Goal: Information Seeking & Learning: Learn about a topic

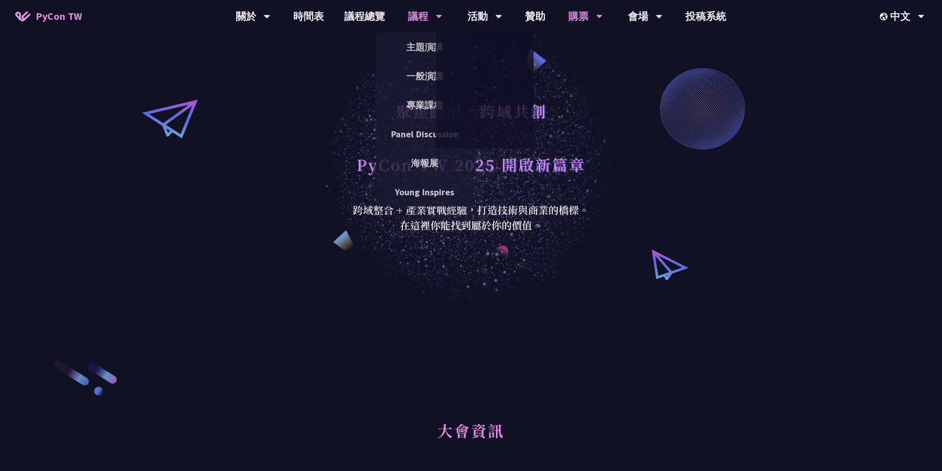
click at [409, 11] on div "議程" at bounding box center [425, 16] width 35 height 33
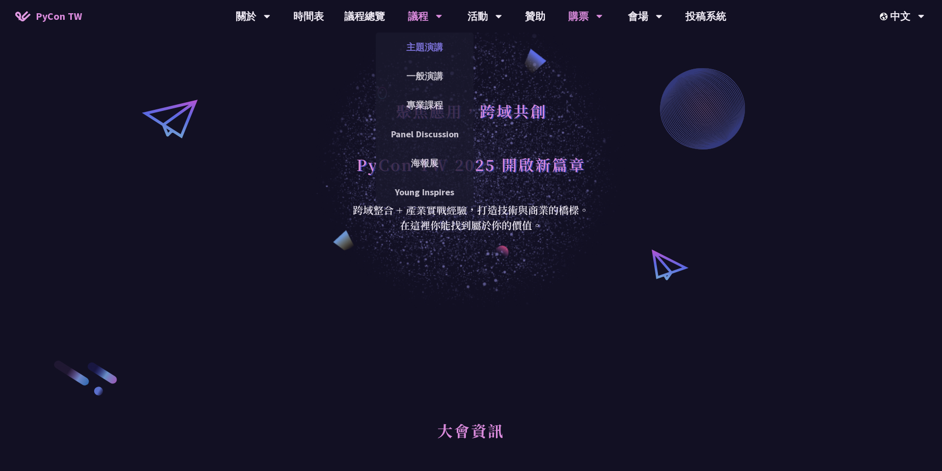
click at [419, 45] on link "主題演講" at bounding box center [425, 47] width 98 height 24
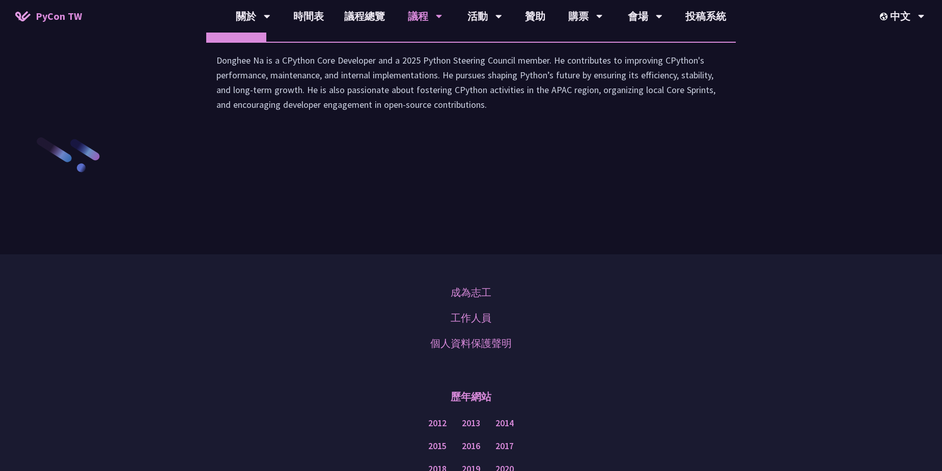
scroll to position [1578, 0]
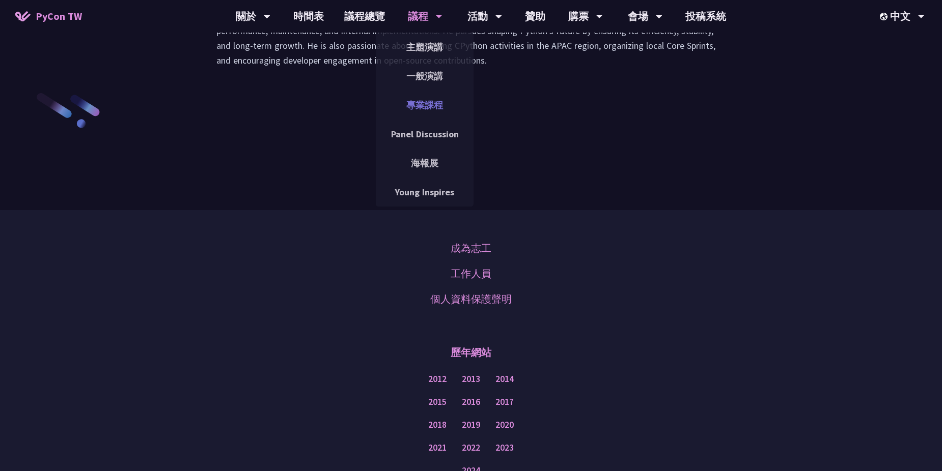
click at [425, 99] on link "專業課程" at bounding box center [425, 105] width 98 height 24
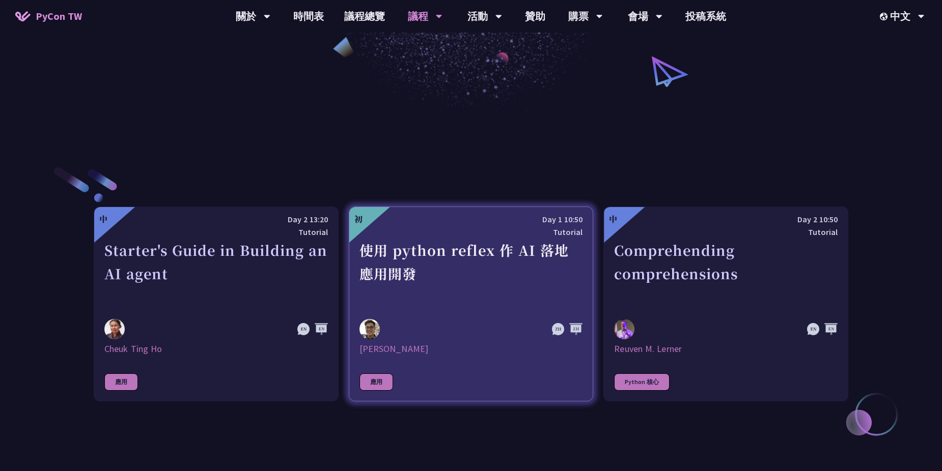
scroll to position [305, 0]
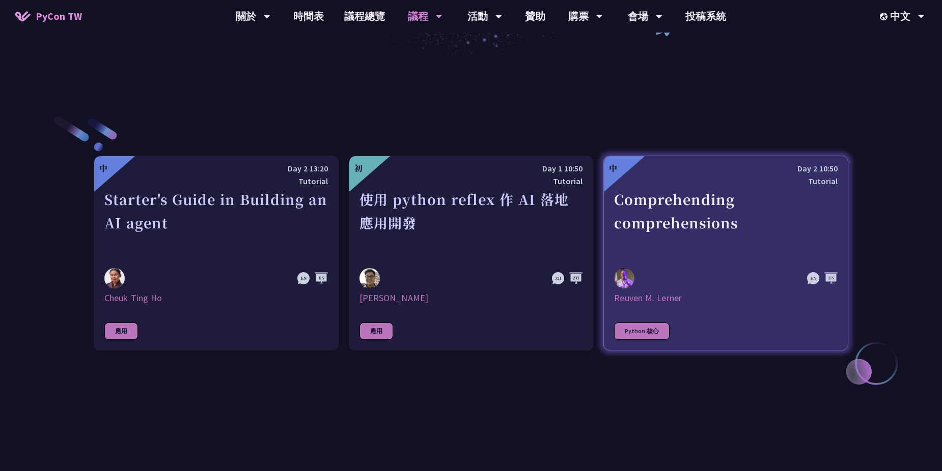
click at [668, 230] on div "Comprehending comprehensions" at bounding box center [725, 223] width 223 height 70
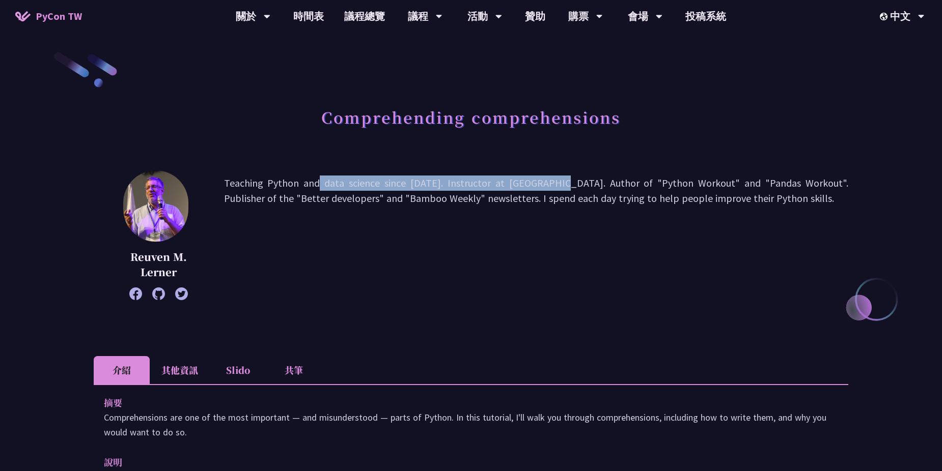
drag, startPoint x: 235, startPoint y: 183, endPoint x: 467, endPoint y: 180, distance: 232.7
click at [467, 180] on p "Teaching Python and data science since [DATE]. Instructor at [GEOGRAPHIC_DATA].…" at bounding box center [536, 236] width 624 height 120
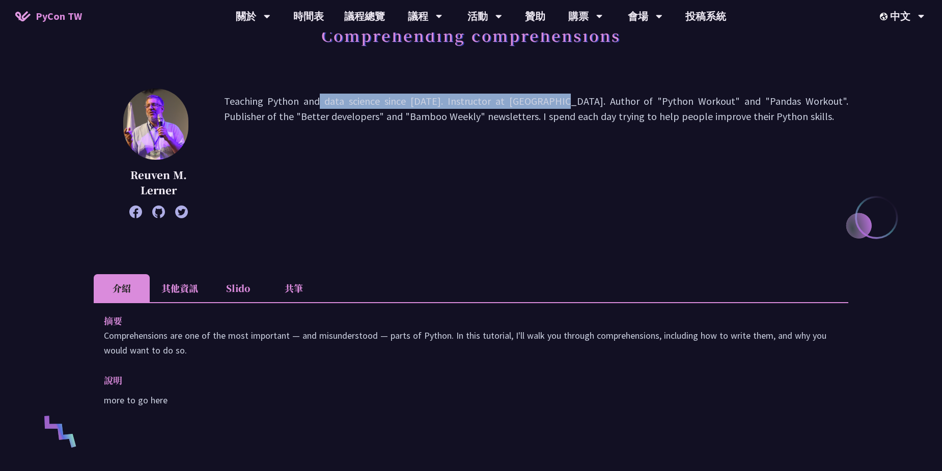
scroll to position [102, 0]
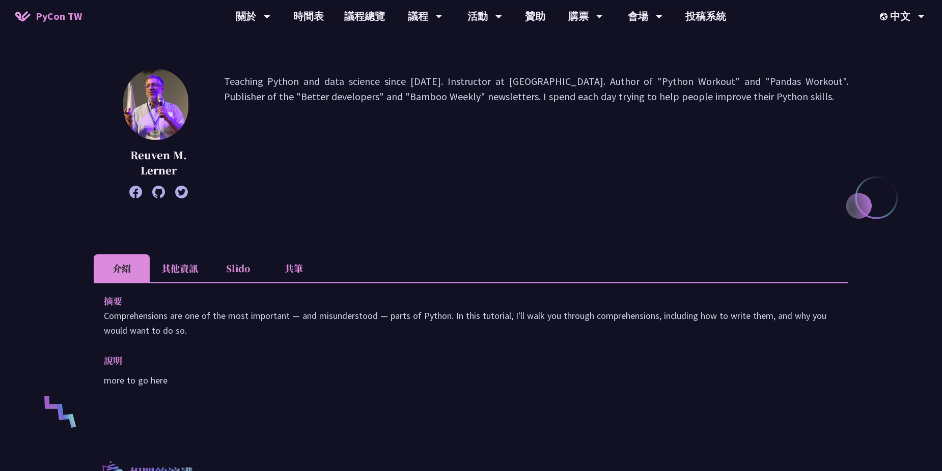
click at [137, 383] on p "more to go here" at bounding box center [471, 380] width 734 height 15
drag, startPoint x: 452, startPoint y: 317, endPoint x: 732, endPoint y: 326, distance: 280.2
click at [732, 326] on p "Comprehensions are one of the most important — and misunderstood — parts of Pyt…" at bounding box center [471, 324] width 734 height 30
click at [617, 333] on p "Comprehensions are one of the most important — and misunderstood — parts of Pyt…" at bounding box center [471, 324] width 734 height 30
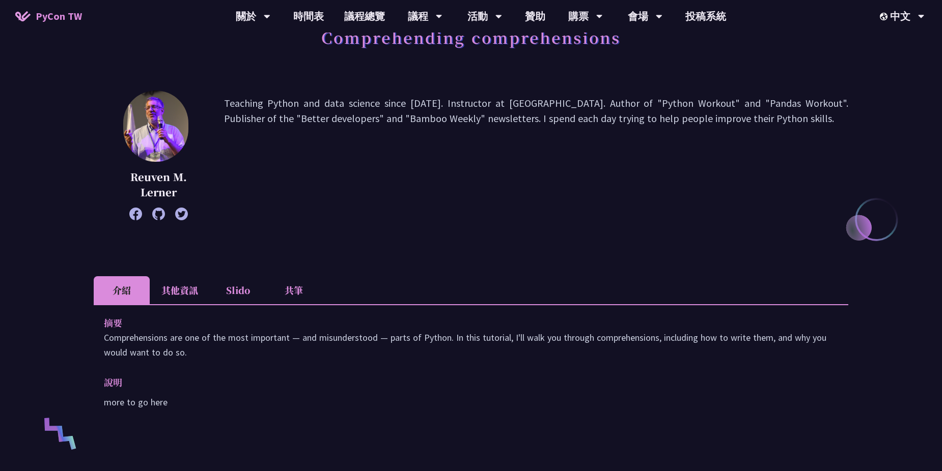
scroll to position [51, 0]
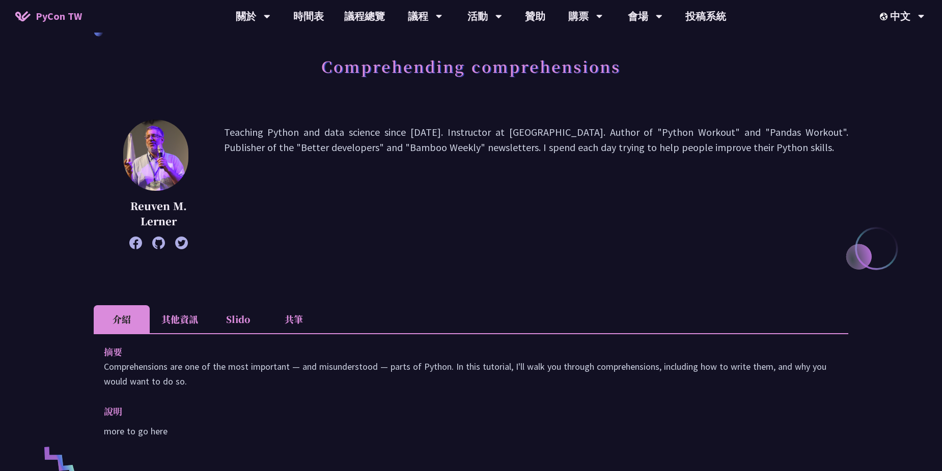
drag, startPoint x: 495, startPoint y: 133, endPoint x: 772, endPoint y: 147, distance: 277.3
click at [772, 147] on p "Teaching Python and data science since [DATE]. Instructor at [GEOGRAPHIC_DATA].…" at bounding box center [536, 185] width 624 height 120
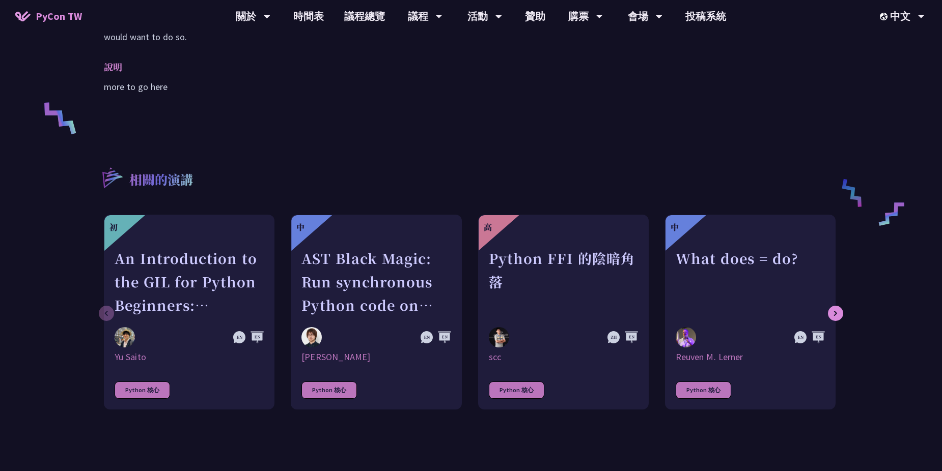
scroll to position [407, 0]
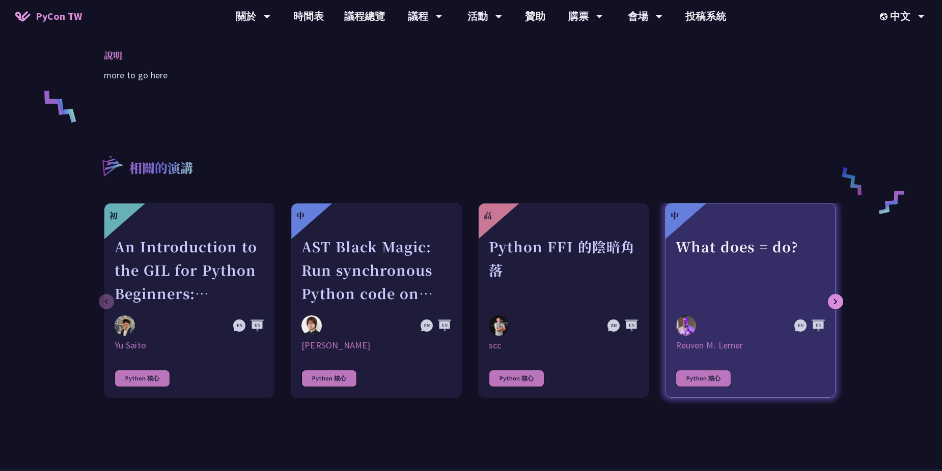
click at [724, 279] on div "What does = do?" at bounding box center [750, 270] width 149 height 70
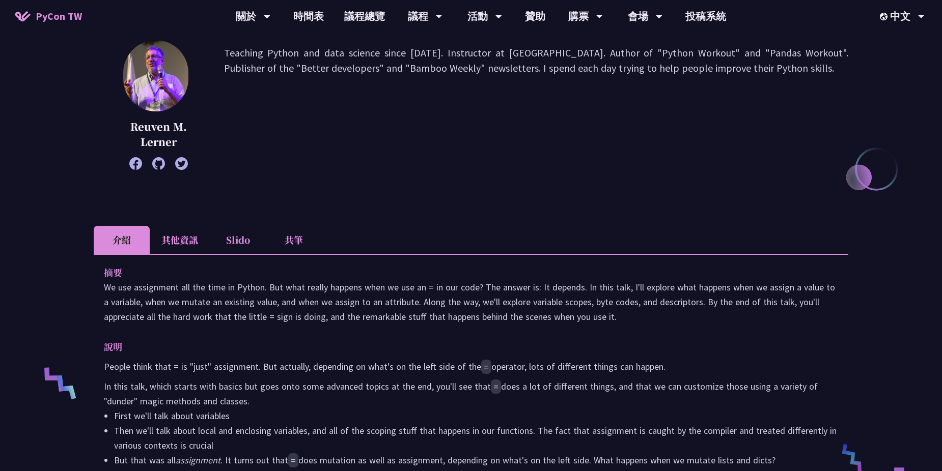
scroll to position [153, 0]
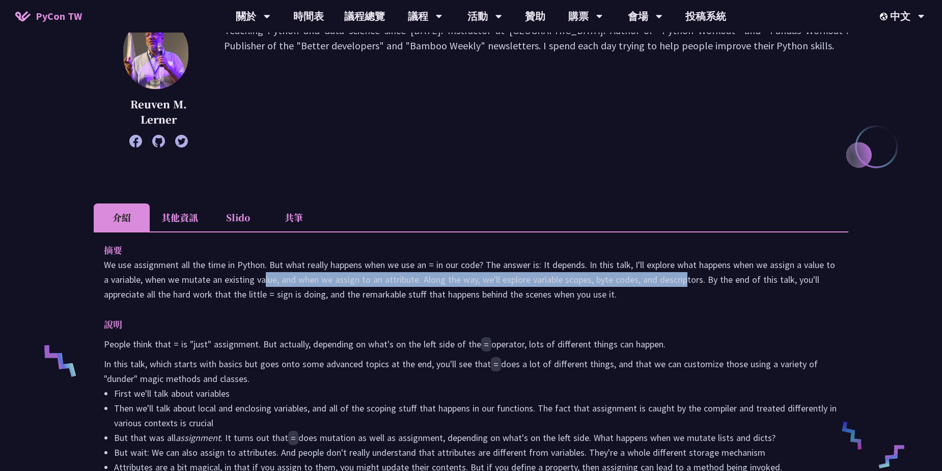
drag, startPoint x: 184, startPoint y: 282, endPoint x: 606, endPoint y: 276, distance: 422.1
click at [606, 276] on p "We use assignment all the time in Python. But what really happens when we use a…" at bounding box center [471, 280] width 734 height 44
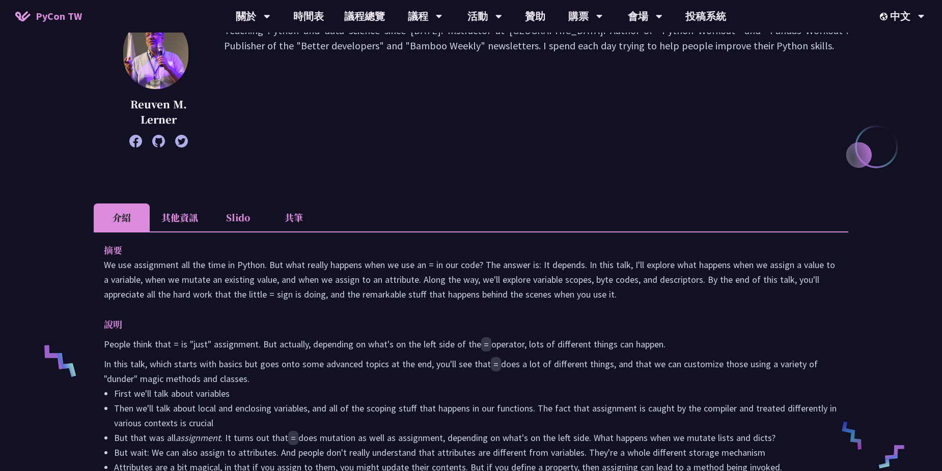
drag, startPoint x: 606, startPoint y: 276, endPoint x: 453, endPoint y: 290, distance: 153.9
click at [453, 290] on p "We use assignment all the time in Python. But what really happens when we use a…" at bounding box center [471, 280] width 734 height 44
click at [367, 21] on link "議程總覽" at bounding box center [364, 16] width 61 height 33
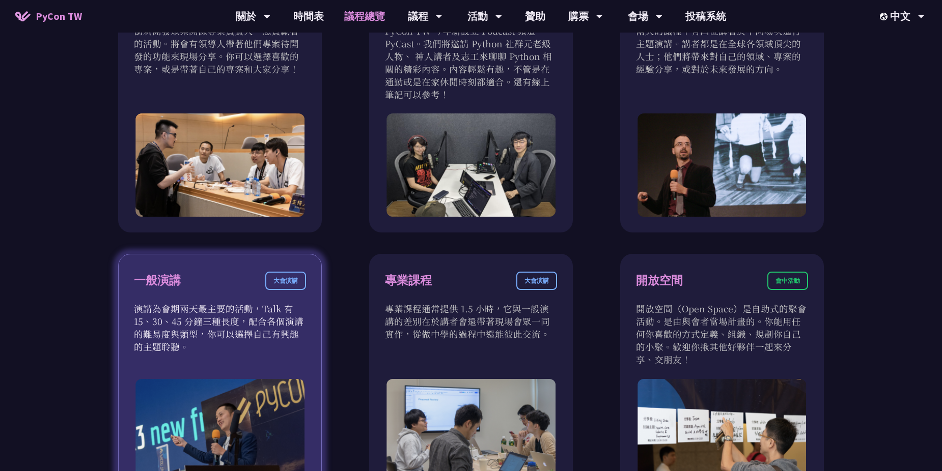
scroll to position [662, 0]
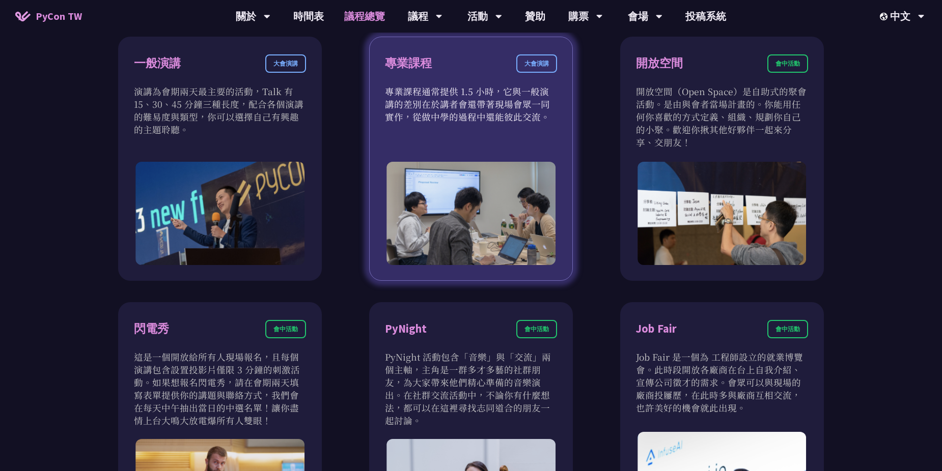
click at [444, 146] on div "專業課程 大會演講 專業課程通常提供 1.5 小時，它與一般演講的差別在於講者會還帶著現場會眾一同實作，從做中學的過程中還能彼此交流。" at bounding box center [471, 159] width 204 height 244
click at [432, 100] on p "專業課程通常提供 1.5 小時，它與一般演講的差別在於講者會還帶著現場會眾一同實作，從做中學的過程中還能彼此交流。" at bounding box center [471, 104] width 172 height 38
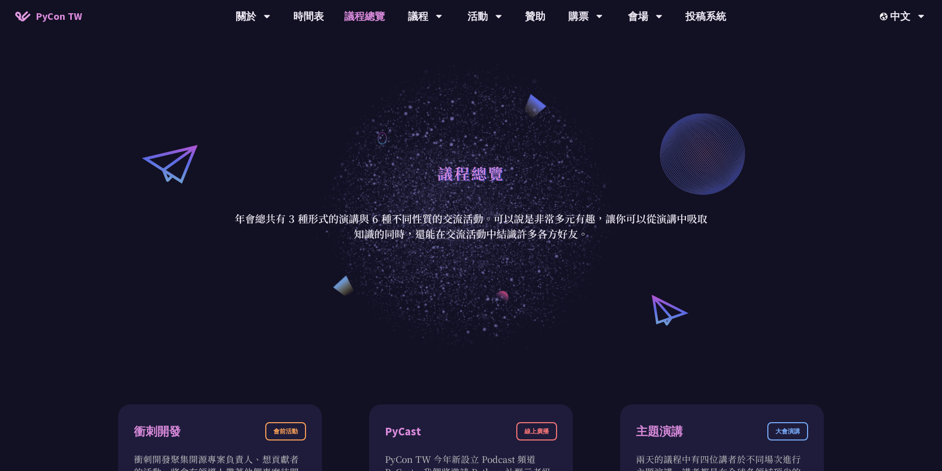
scroll to position [0, 0]
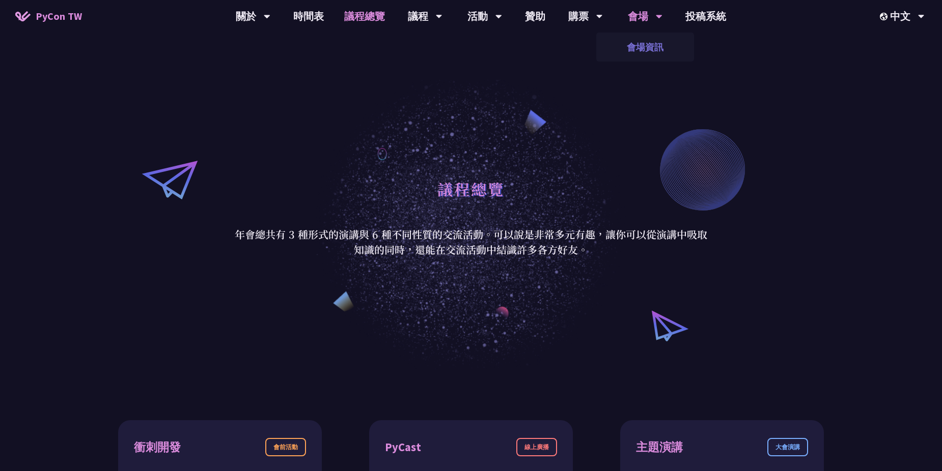
click at [640, 44] on link "會場資訊" at bounding box center [645, 47] width 98 height 24
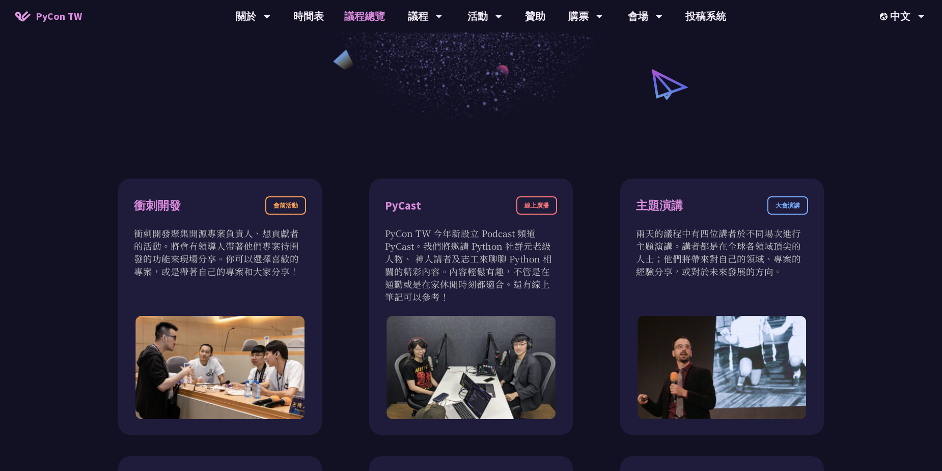
scroll to position [255, 0]
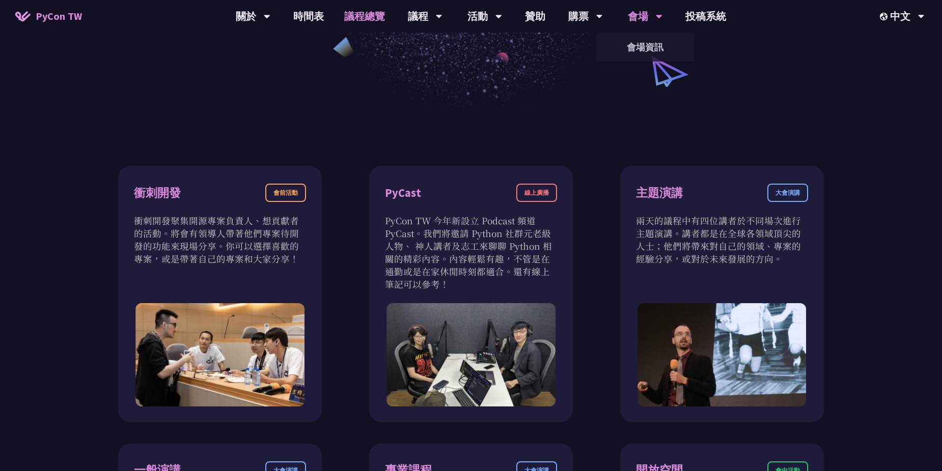
click at [634, 20] on div "會場" at bounding box center [645, 16] width 35 height 33
click at [636, 49] on link "會場資訊" at bounding box center [645, 47] width 98 height 24
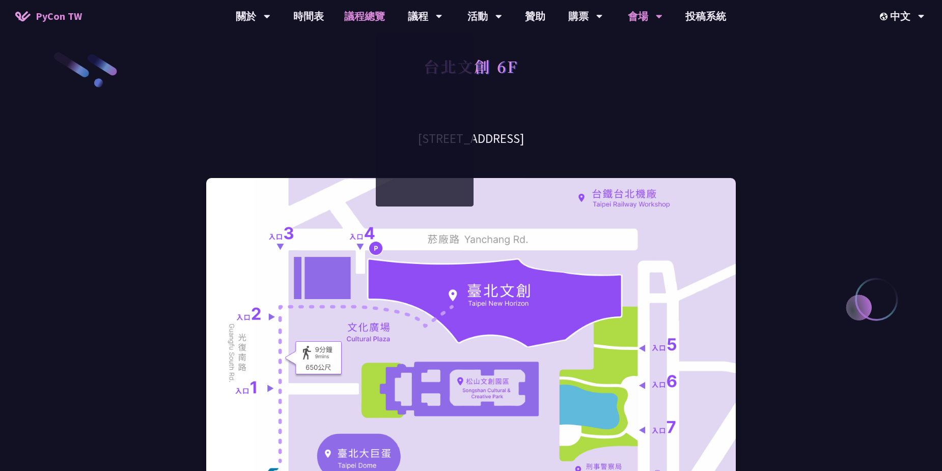
click at [362, 19] on link "議程總覽" at bounding box center [364, 16] width 61 height 33
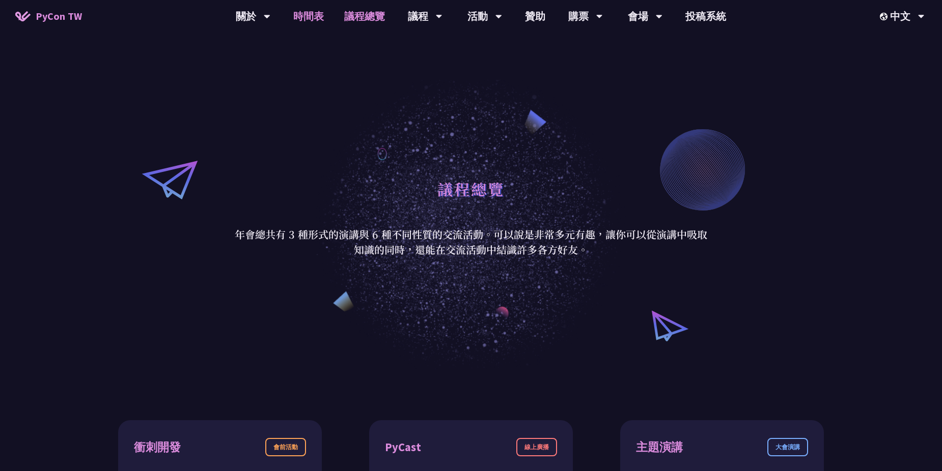
click at [318, 18] on link "時間表" at bounding box center [308, 16] width 51 height 33
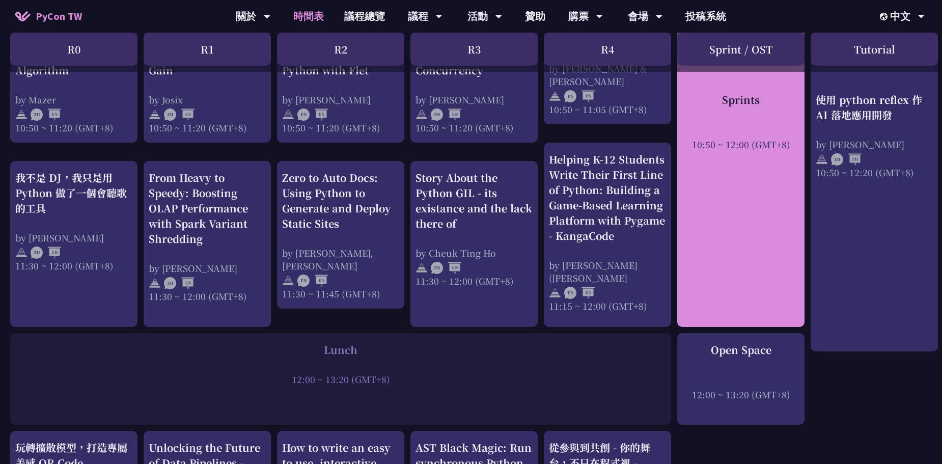
scroll to position [509, 0]
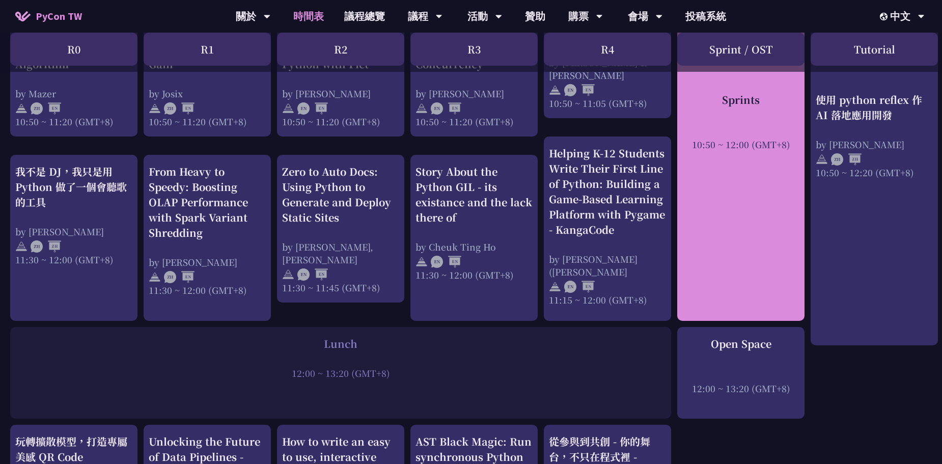
click at [745, 149] on div "10:50 ~ 12:00 (GMT+8)" at bounding box center [740, 143] width 117 height 13
click at [719, 238] on div "Sprints 10:50 ~ 12:00 (GMT+8)" at bounding box center [740, 145] width 127 height 350
click at [719, 213] on div "Sprints 10:50 ~ 12:00 (GMT+8)" at bounding box center [740, 145] width 127 height 350
drag, startPoint x: 719, startPoint y: 213, endPoint x: 713, endPoint y: 235, distance: 22.2
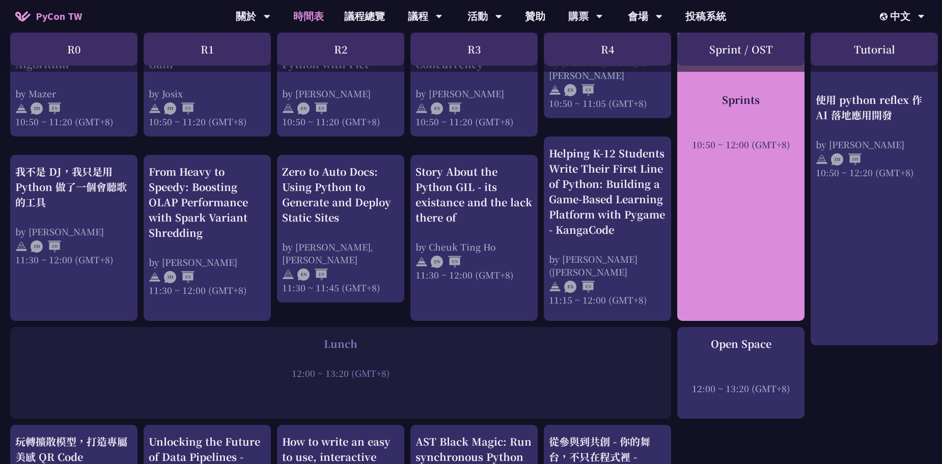
click at [713, 235] on div "Sprints 10:50 ~ 12:00 (GMT+8)" at bounding box center [740, 145] width 127 height 350
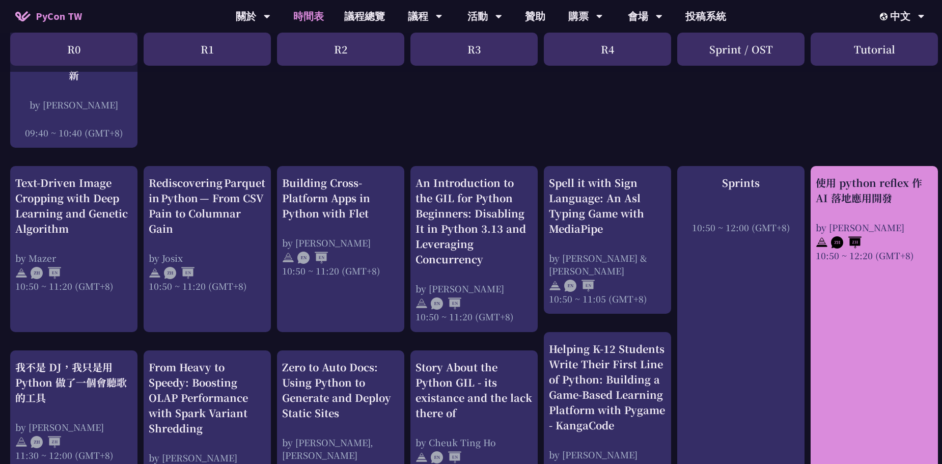
scroll to position [255, 0]
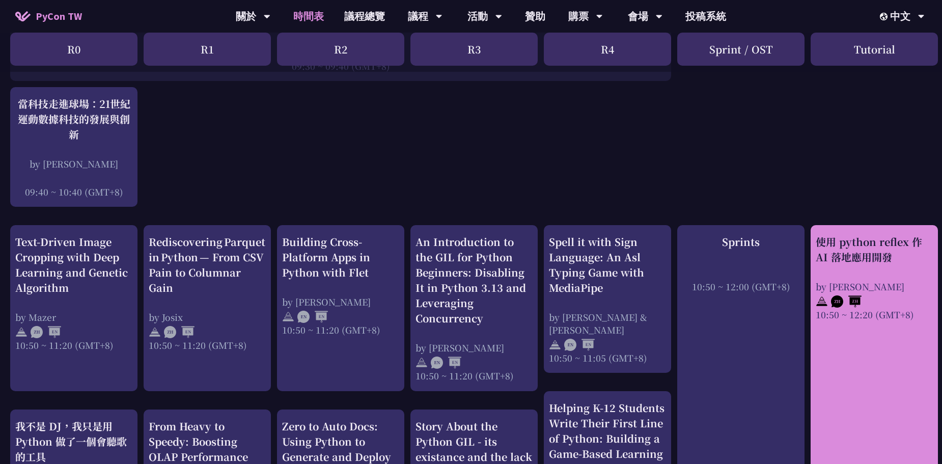
click at [860, 255] on div "使用 python reflex 作 AI 落地應用開發" at bounding box center [874, 249] width 117 height 31
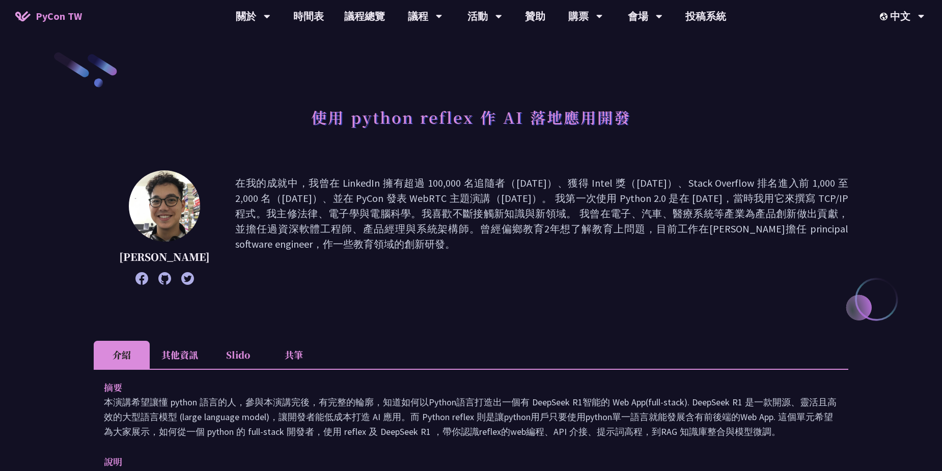
drag, startPoint x: 429, startPoint y: 178, endPoint x: 858, endPoint y: 230, distance: 432.3
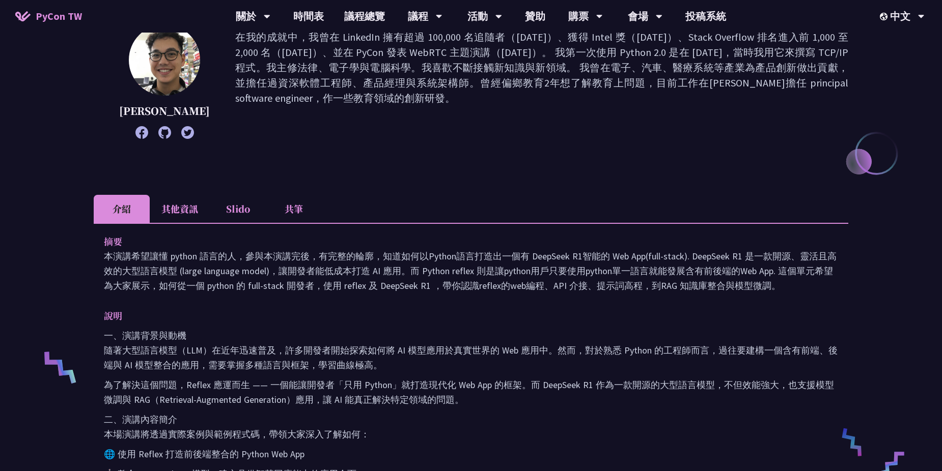
scroll to position [153, 0]
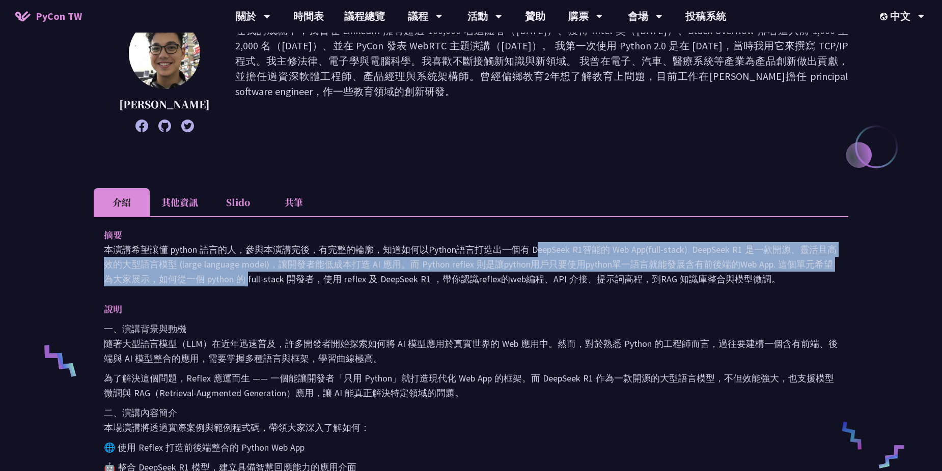
drag, startPoint x: 387, startPoint y: 254, endPoint x: 847, endPoint y: 266, distance: 460.4
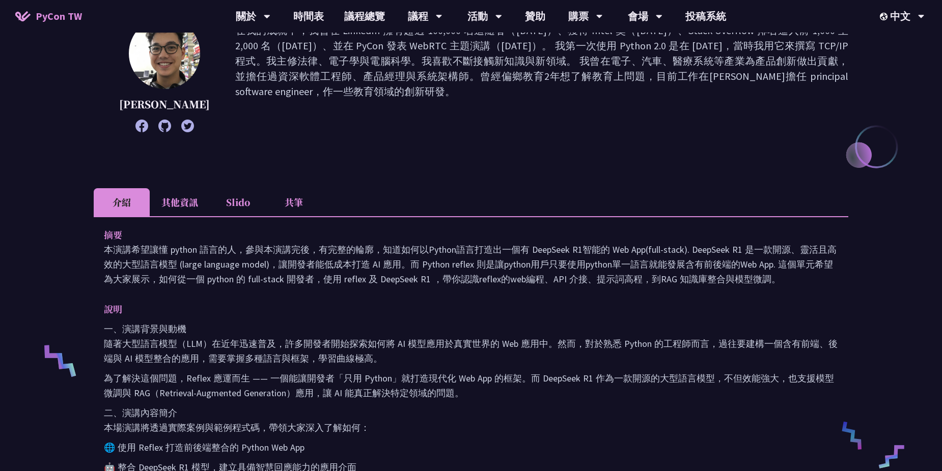
click at [697, 273] on p "本演講希望讓懂 python 語言的人，參與本演講完後，有完整的輪廓，知道如何以Python語言打造出一個有 DeepSeek R1智能的 Web App(f…" at bounding box center [471, 264] width 734 height 44
drag, startPoint x: 572, startPoint y: 268, endPoint x: 835, endPoint y: 276, distance: 263.3
click at [835, 276] on p "本演講希望讓懂 python 語言的人，參與本演講完後，有完整的輪廓，知道如何以Python語言打造出一個有 DeepSeek R1智能的 Web App(f…" at bounding box center [471, 264] width 734 height 44
drag, startPoint x: 835, startPoint y: 276, endPoint x: 625, endPoint y: 296, distance: 211.2
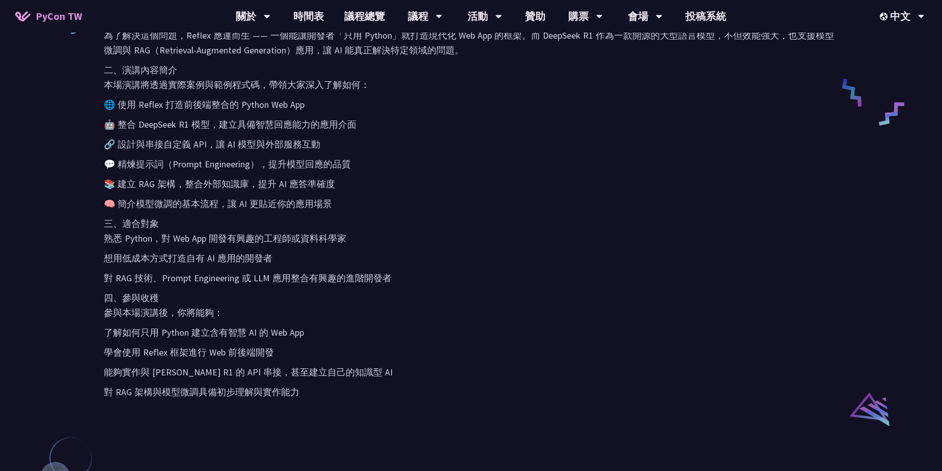
scroll to position [509, 0]
